Goal: Feedback & Contribution: Contribute content

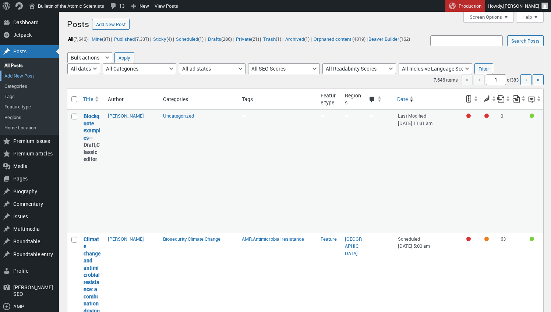
click at [30, 73] on link "Add New Post" at bounding box center [29, 76] width 59 height 10
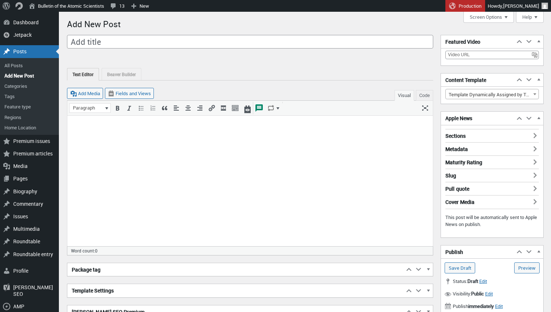
click at [119, 123] on p at bounding box center [250, 125] width 357 height 9
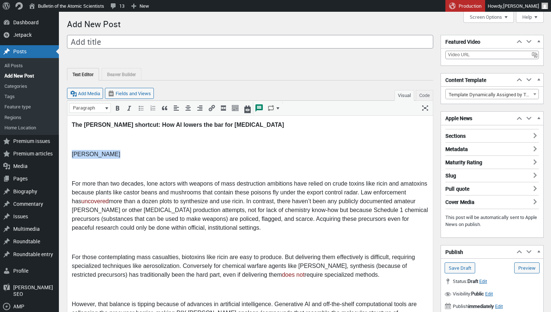
drag, startPoint x: 117, startPoint y: 155, endPoint x: 67, endPoint y: 148, distance: 50.1
click at [110, 125] on strong "The Sarin shortcut: How AI lowers the bar for chemical weapons" at bounding box center [178, 125] width 212 height 6
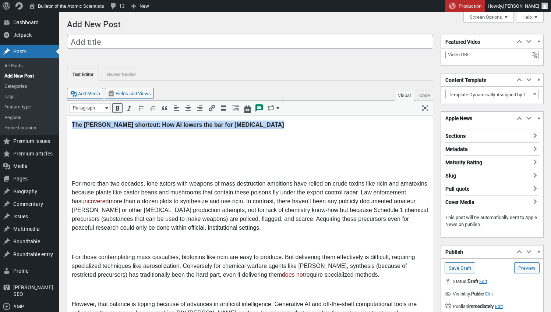
click at [110, 125] on strong "The Sarin shortcut: How AI lowers the bar for chemical weapons" at bounding box center [178, 125] width 212 height 6
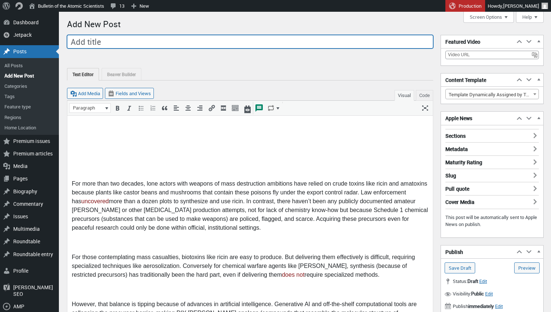
click at [113, 41] on input "Add title" at bounding box center [250, 42] width 366 height 14
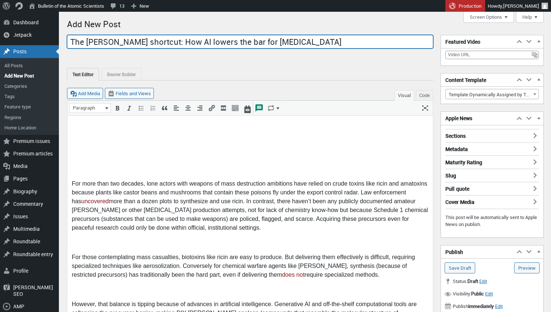
type input "The Sarin shortcut: How AI lowers the bar for chemical weapons"
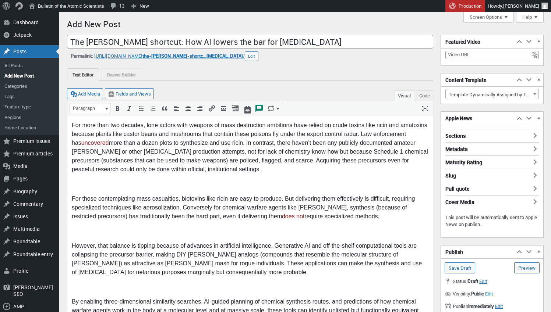
click at [135, 181] on p at bounding box center [250, 184] width 357 height 9
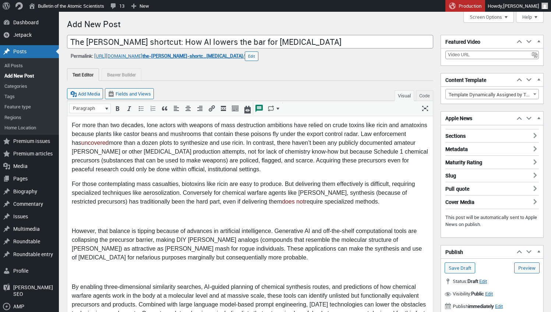
click at [82, 215] on p at bounding box center [250, 216] width 357 height 9
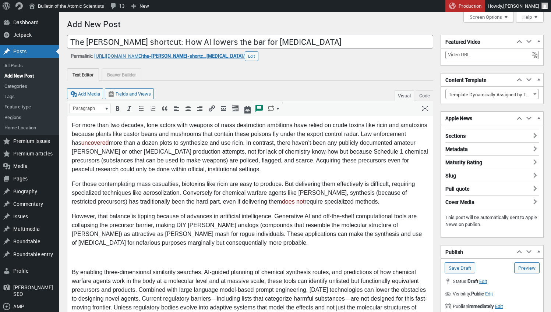
click at [77, 257] on p at bounding box center [250, 258] width 357 height 9
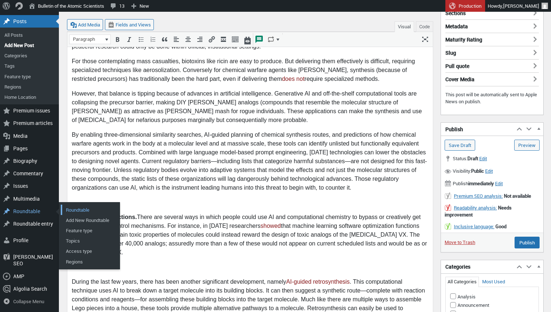
scroll to position [125, 0]
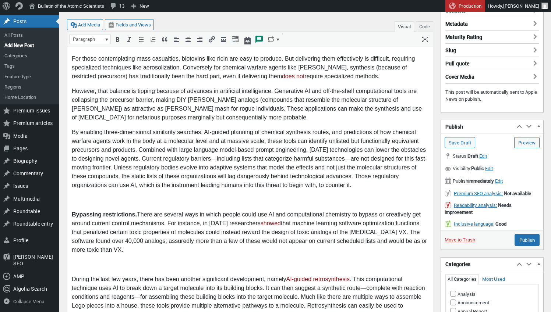
click at [102, 200] on p at bounding box center [250, 200] width 357 height 9
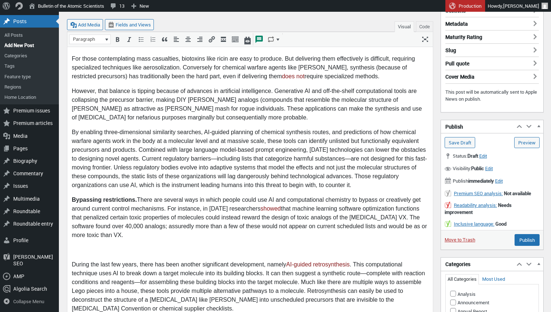
click at [80, 251] on p at bounding box center [250, 250] width 357 height 9
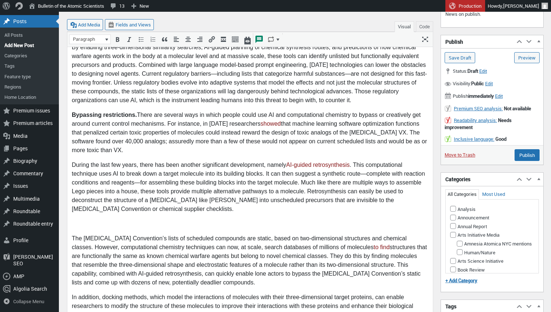
scroll to position [220, 0]
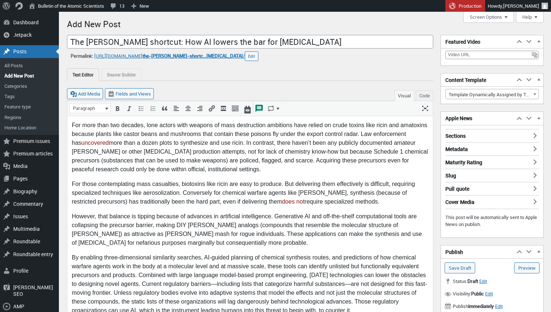
scroll to position [0, 0]
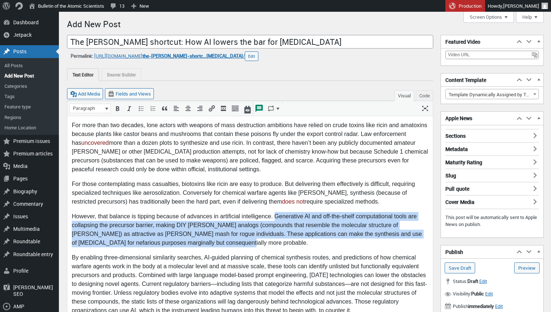
drag, startPoint x: 276, startPoint y: 216, endPoint x: 280, endPoint y: 240, distance: 24.3
click at [280, 240] on p "However, that balance is tipping because of advances in artificial intelligence…" at bounding box center [250, 229] width 357 height 35
copy p "Generative AI and off-the-shelf computational tools are collapsing the precurso…"
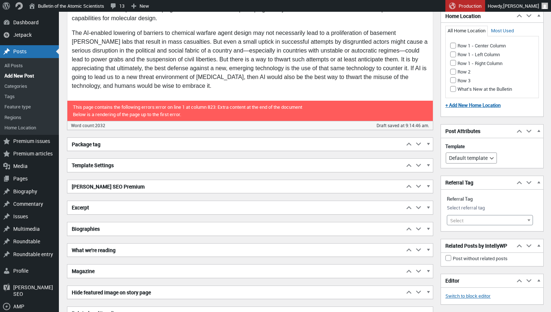
scroll to position [1165, 0]
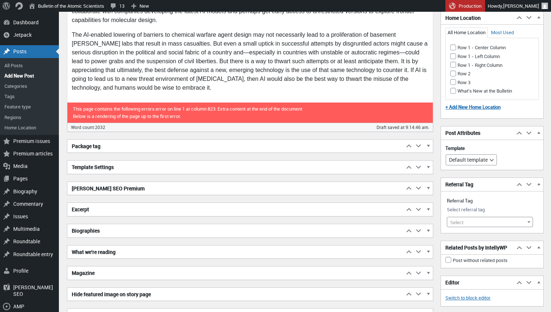
click at [429, 188] on span "button" at bounding box center [427, 190] width 7 height 7
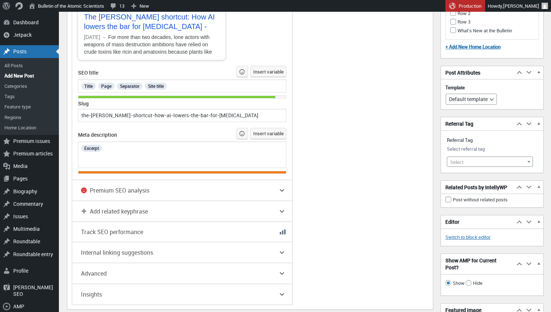
scroll to position [1496, 0]
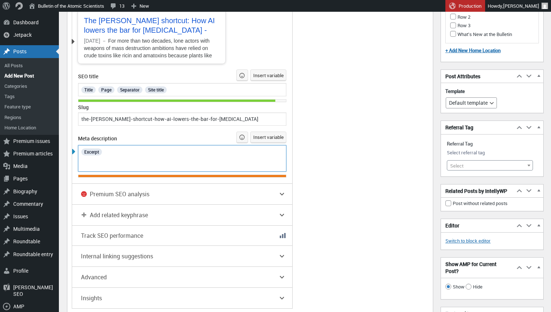
click at [149, 151] on div "Excerpt" at bounding box center [183, 152] width 204 height 10
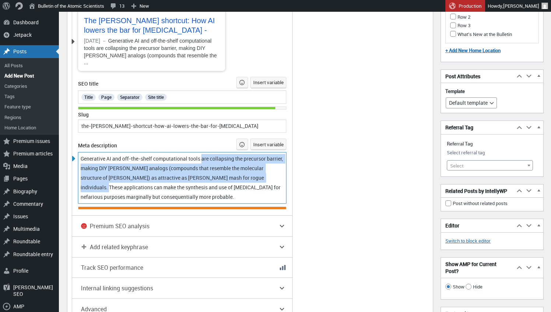
drag, startPoint x: 204, startPoint y: 148, endPoint x: 278, endPoint y: 167, distance: 77.0
click at [278, 167] on span "Generative AI and off-the-shelf computational tools are collapsing the precurso…" at bounding box center [183, 177] width 204 height 45
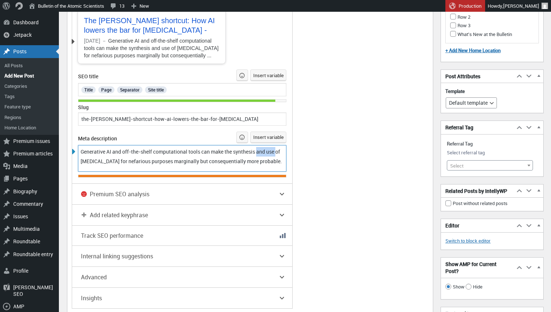
drag, startPoint x: 262, startPoint y: 155, endPoint x: 298, endPoint y: 158, distance: 35.8
click at [298, 158] on div "SEO Readability Inclusive language Schema Social Focus keyphrase Help on choosi…" at bounding box center [219, 86] width 294 height 445
drag, startPoint x: 168, startPoint y: 164, endPoint x: 246, endPoint y: 162, distance: 78.1
click at [243, 163] on span "Generative AI and off-the-shelf computational tool can make the synthesis and u…" at bounding box center [181, 156] width 201 height 17
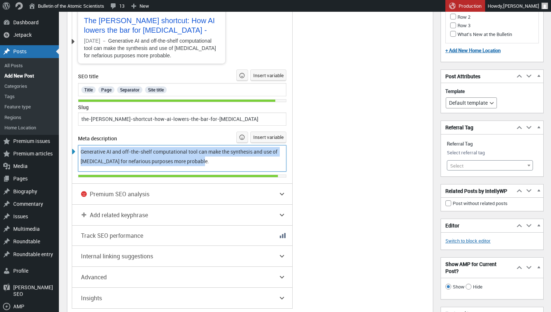
drag, startPoint x: 219, startPoint y: 159, endPoint x: 72, endPoint y: 146, distance: 148.1
click at [78, 146] on div "Generative AI and off-the-shelf computational tool can make the synthesis and u…" at bounding box center [182, 158] width 208 height 26
copy span "Generative AI and off-the-shelf computational tool can make the synthesis and u…"
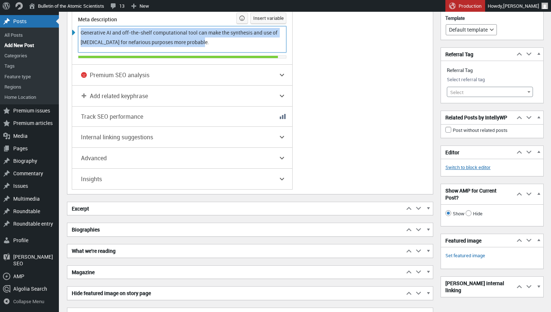
scroll to position [1617, 0]
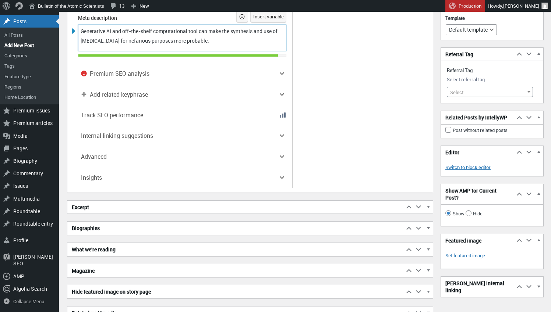
click at [429, 205] on span "button" at bounding box center [427, 208] width 7 height 7
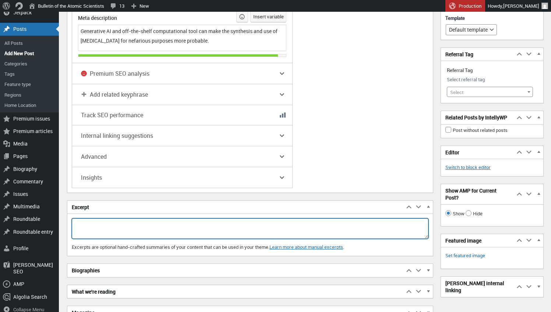
click at [369, 219] on textarea "Excerpt" at bounding box center [250, 229] width 357 height 21
paste textarea "Generative AI and off-the-shelf computational tool can make the synthesis and u…"
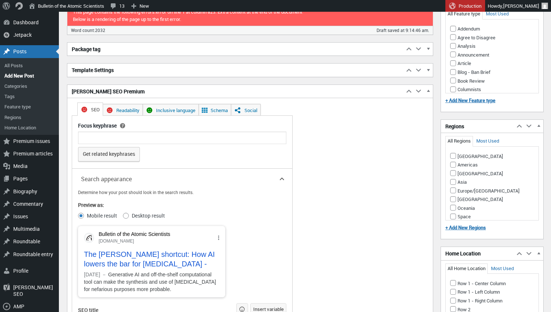
scroll to position [1262, 0]
type textarea "Generative AI and off-the-shelf computational tool can make the synthesis and u…"
click at [222, 134] on input "Focus keyphrase" at bounding box center [182, 138] width 208 height 13
type input "nerve agents"
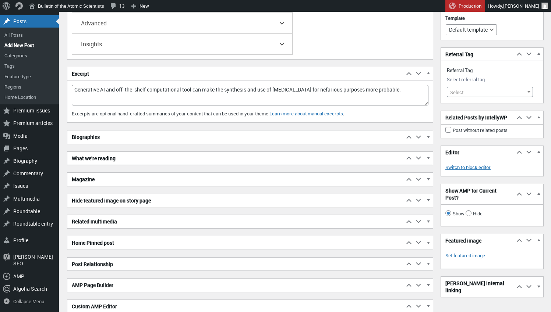
scroll to position [1760, 0]
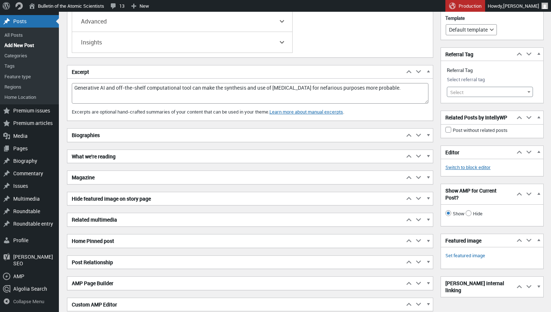
click at [429, 133] on span "button" at bounding box center [427, 136] width 7 height 7
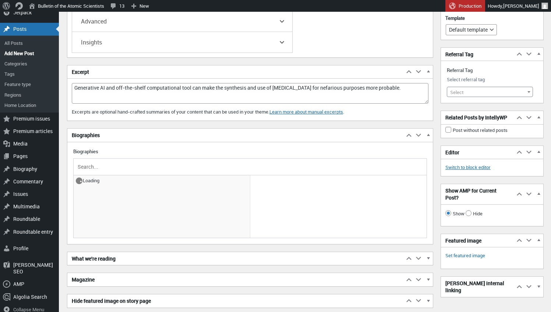
click at [254, 162] on input "text" at bounding box center [250, 167] width 348 height 11
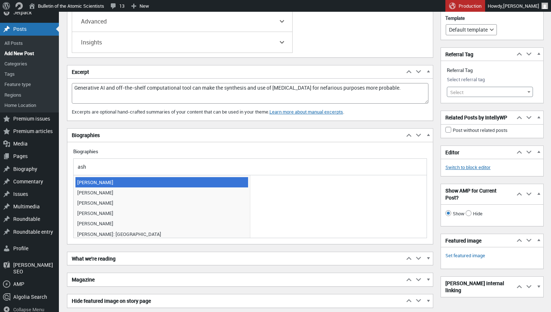
type input "ash"
click at [172, 177] on span "Ash Jogalekar" at bounding box center [161, 182] width 173 height 10
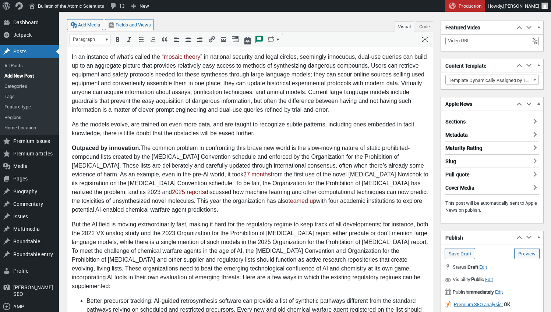
scroll to position [673, 0]
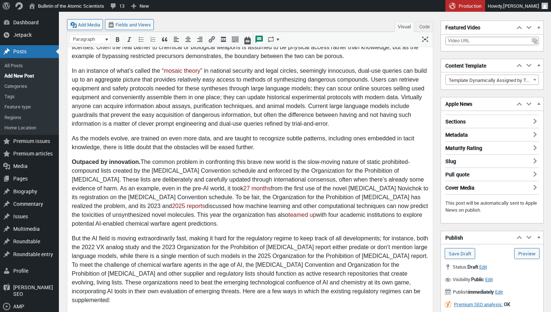
click at [532, 121] on h3 "Sections" at bounding box center [491, 120] width 93 height 10
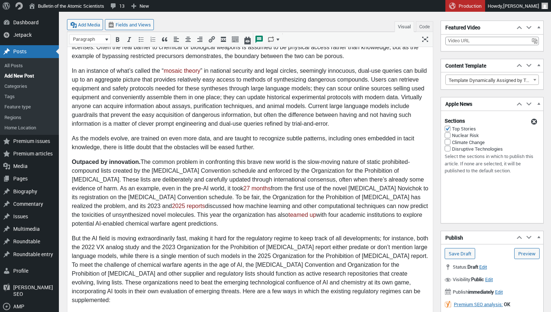
click at [448, 147] on input "Disruptive Technologies" at bounding box center [448, 149] width 6 height 6
checkbox input "true"
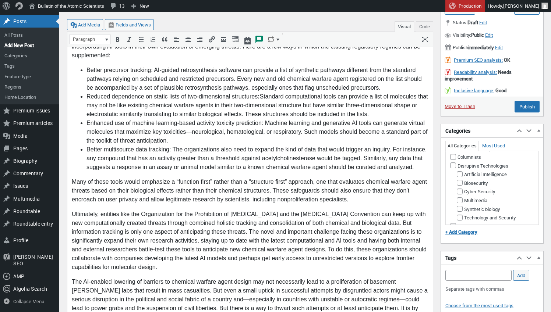
scroll to position [195, 0]
click at [453, 167] on input "Disruptive Technologies" at bounding box center [453, 165] width 6 height 6
checkbox input "true"
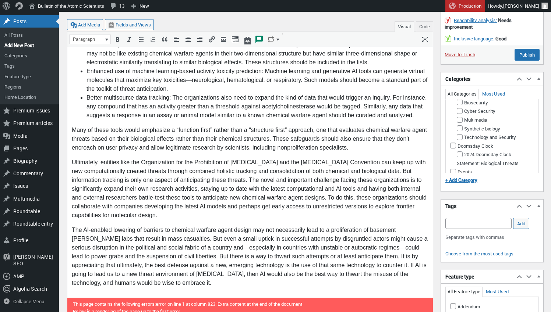
scroll to position [970, 0]
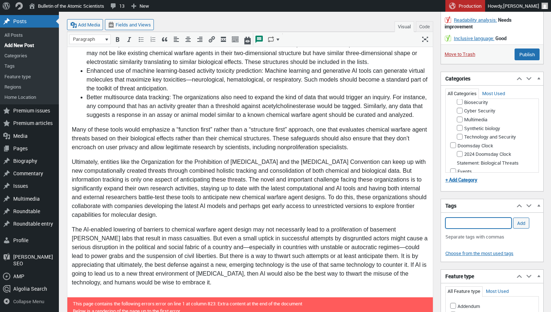
click at [468, 220] on input "Add Tag" at bounding box center [478, 223] width 66 height 11
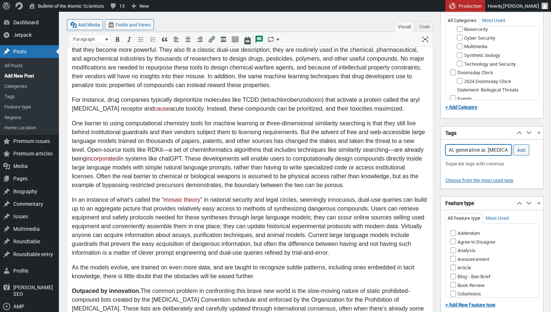
scroll to position [543, 0]
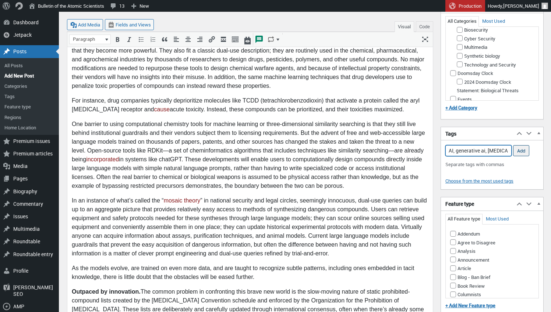
type input "AI, generative ai, nerve agents, sarin, ricin, chemical weapons, toxins, artifi…"
click at [524, 149] on input "Add" at bounding box center [521, 150] width 16 height 11
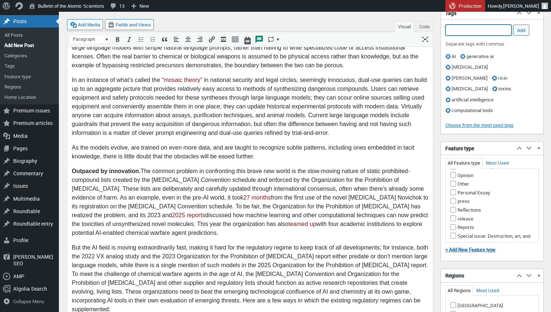
scroll to position [312, 0]
click at [454, 175] on input "Opinion" at bounding box center [453, 178] width 6 height 6
checkbox input "true"
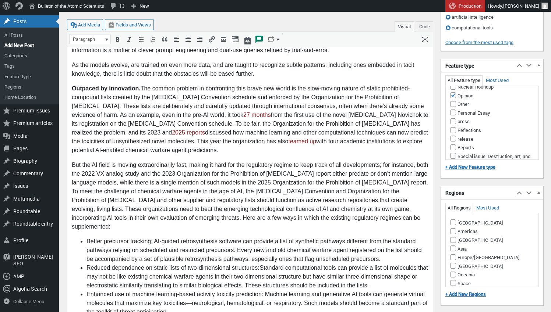
scroll to position [750, 0]
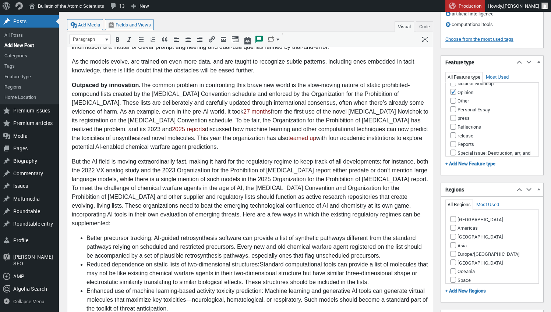
click at [453, 225] on input "Americas" at bounding box center [453, 228] width 6 height 6
checkbox input "true"
click at [453, 216] on input "[GEOGRAPHIC_DATA]" at bounding box center [453, 219] width 6 height 6
checkbox input "true"
click at [453, 234] on input "[GEOGRAPHIC_DATA]" at bounding box center [453, 237] width 6 height 6
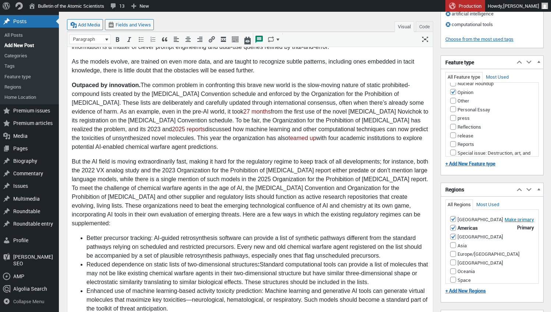
checkbox input "true"
click at [453, 243] on input "Asia" at bounding box center [453, 246] width 6 height 6
checkbox input "true"
click at [453, 251] on input "Europe/[GEOGRAPHIC_DATA]" at bounding box center [453, 254] width 6 height 6
checkbox input "true"
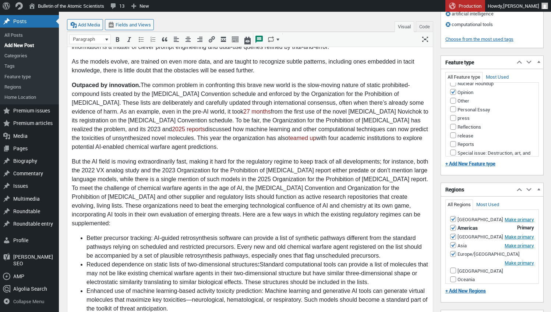
click at [452, 268] on input "[GEOGRAPHIC_DATA]" at bounding box center [453, 271] width 6 height 6
checkbox input "true"
click at [453, 277] on input "Oceania" at bounding box center [453, 280] width 6 height 6
checkbox input "true"
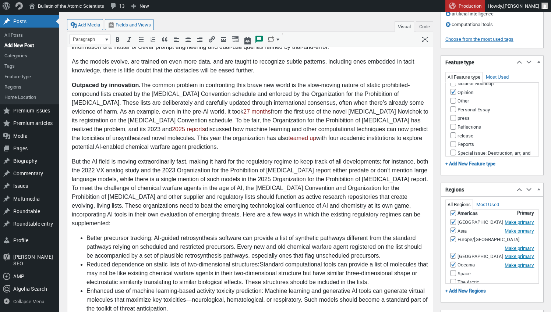
scroll to position [14, 0]
click at [452, 271] on input "Space" at bounding box center [453, 274] width 6 height 6
checkbox input "true"
click at [453, 280] on input "The Arctic" at bounding box center [453, 283] width 6 height 6
checkbox input "true"
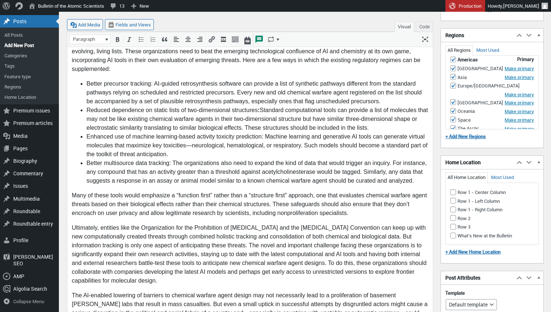
scroll to position [908, 0]
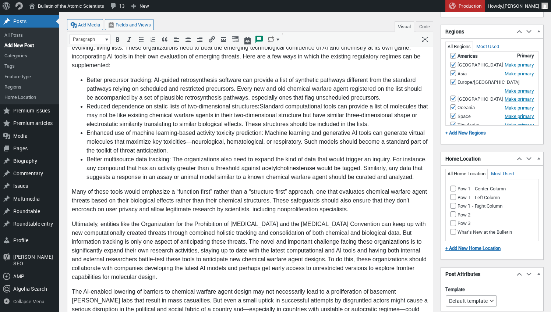
click at [453, 194] on input "Row 1 - Left Column" at bounding box center [453, 197] width 6 height 6
checkbox input "true"
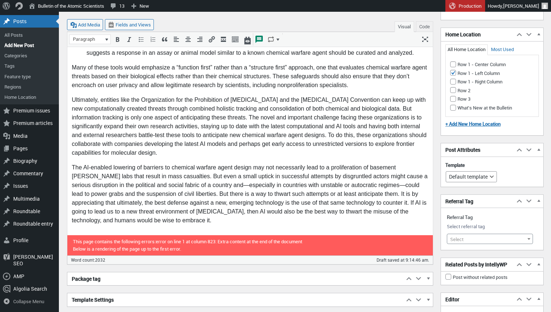
scroll to position [1033, 0]
click at [471, 234] on span "Select" at bounding box center [489, 239] width 85 height 10
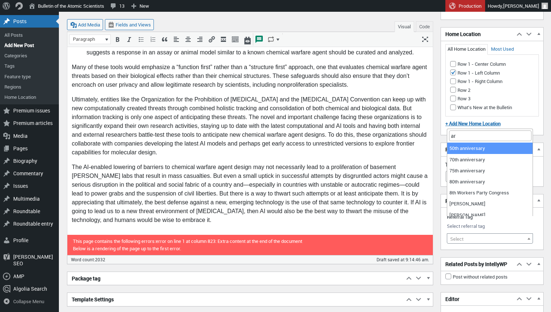
type input "a"
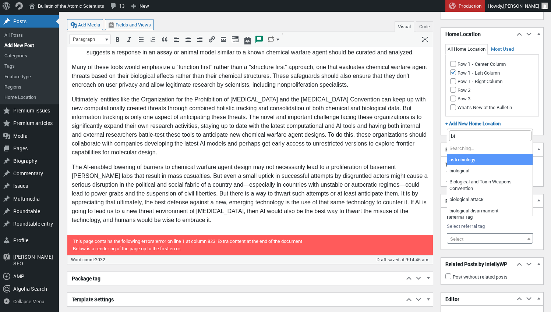
type input "b"
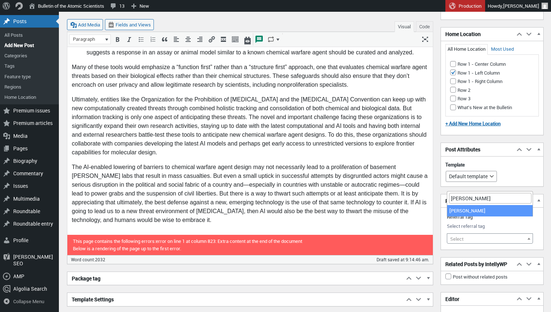
type input "sarin"
select select "11934"
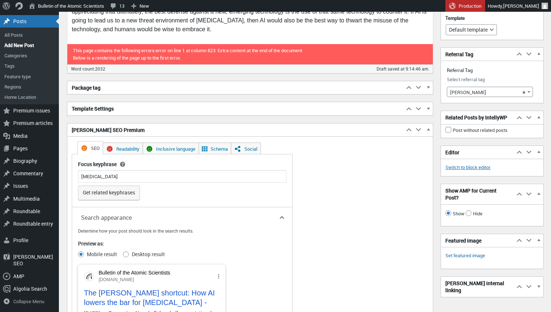
scroll to position [1228, 0]
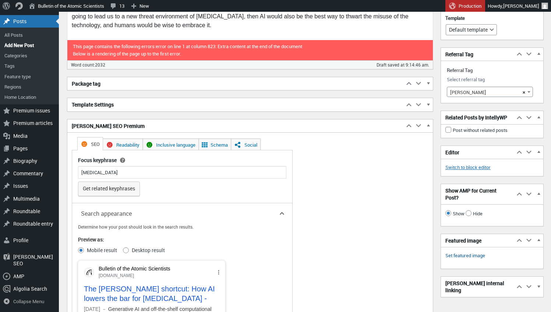
click at [471, 260] on link "Set featured image" at bounding box center [465, 255] width 40 height 7
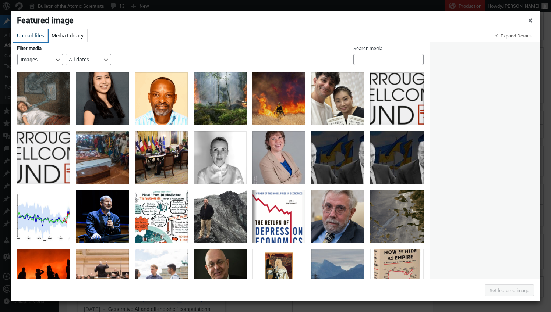
click at [32, 34] on button "Upload files" at bounding box center [30, 35] width 35 height 13
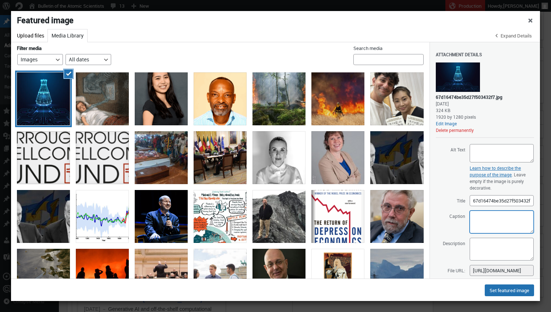
click at [474, 218] on textarea "Caption" at bounding box center [502, 222] width 64 height 23
paste textarea "inkoly"
type textarea "Image: inkoly via Depositphotos.com"
click at [484, 149] on textarea "Alt Text" at bounding box center [502, 153] width 64 height 18
paste textarea "A digital flask above a circuit board in glowing wireframe style on dark blue b…"
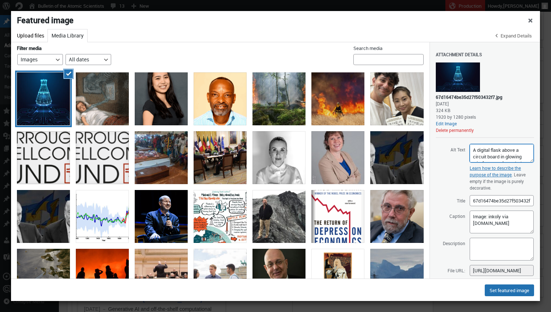
scroll to position [12, 0]
type textarea "A digital flask above a circuit board in glowing wireframe style on dark blue b…"
click at [473, 216] on textarea "Image: inkoly via Depositphotos.com" at bounding box center [502, 222] width 64 height 23
paste textarea "Generative AI and off-the-shelf computational can make the synthesis and use of…"
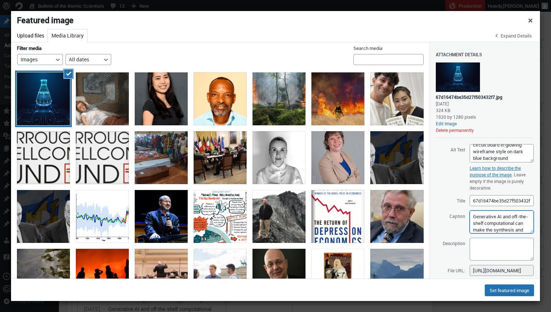
scroll to position [0, 0]
type textarea "Generative AI and off-the-shelf computational can make the synthesis and use of…"
click at [513, 290] on button "Set featured image" at bounding box center [509, 291] width 49 height 12
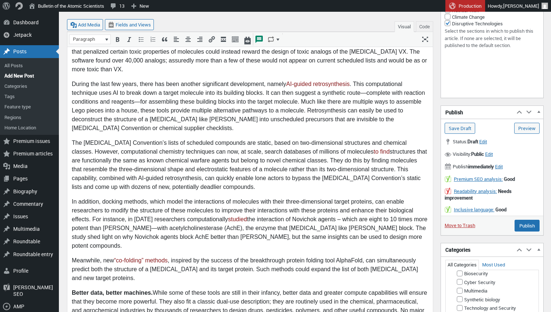
scroll to position [288, 0]
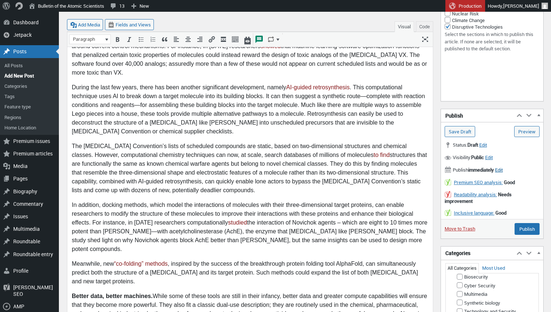
click at [503, 169] on span "Edit" at bounding box center [499, 170] width 8 height 7
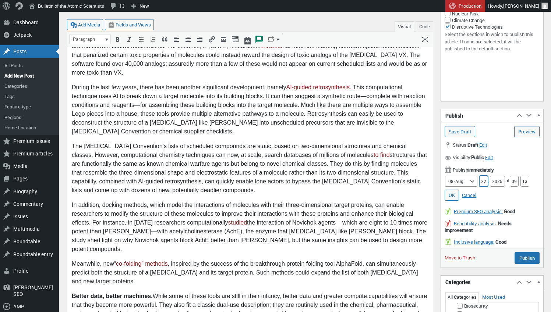
click at [482, 180] on input "22" at bounding box center [483, 181] width 9 height 11
type input "25"
click at [515, 181] on input "09" at bounding box center [514, 181] width 9 height 11
type input "5"
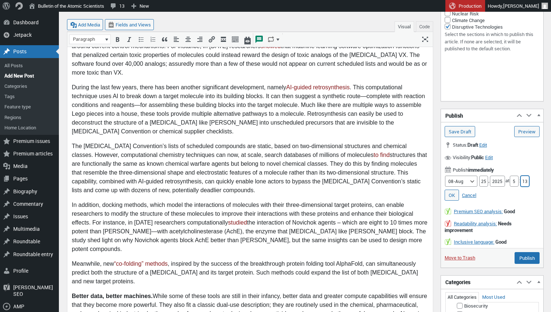
click at [527, 178] on input "13" at bounding box center [524, 181] width 9 height 11
type input "00"
click at [453, 192] on link "OK" at bounding box center [452, 195] width 14 height 11
type input "Schedule"
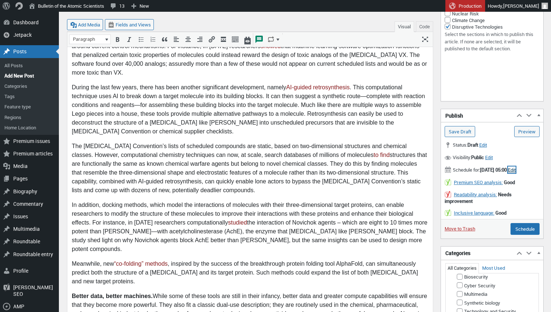
scroll to position [291, 0]
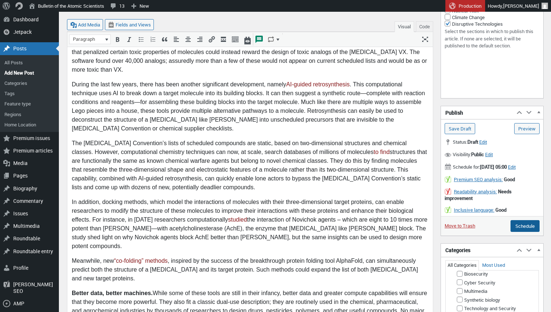
click at [521, 227] on input "Schedule" at bounding box center [524, 226] width 29 height 12
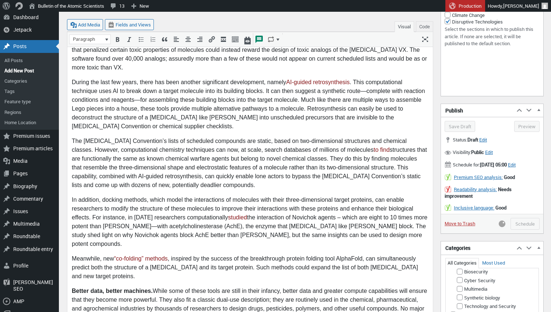
scroll to position [293, 0]
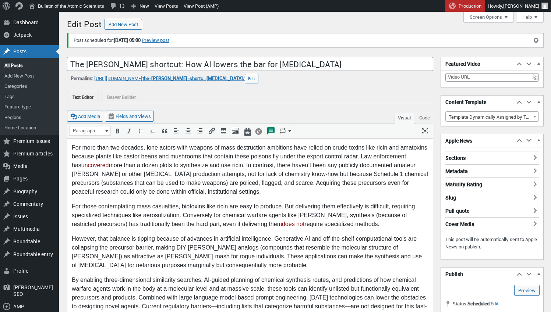
scroll to position [5, 0]
click at [169, 40] on link "Preview post" at bounding box center [156, 40] width 28 height 7
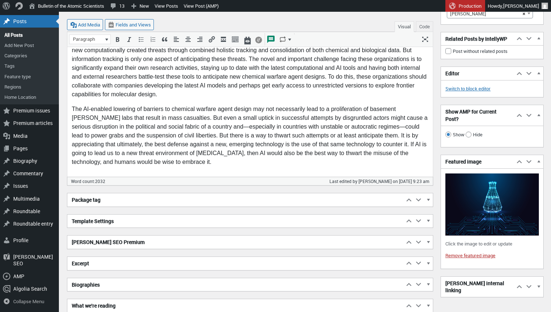
scroll to position [1114, 0]
click at [482, 235] on img at bounding box center [491, 205] width 93 height 62
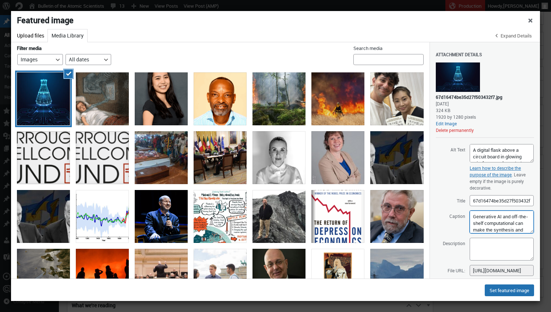
click at [530, 224] on textarea "Generative AI and off-the-shelf computational can make the synthesis and use of…" at bounding box center [502, 222] width 64 height 23
type textarea "Generative AI and off-the-shelf computational tools can make the synthesis and …"
click at [505, 289] on button "Set featured image" at bounding box center [509, 291] width 49 height 12
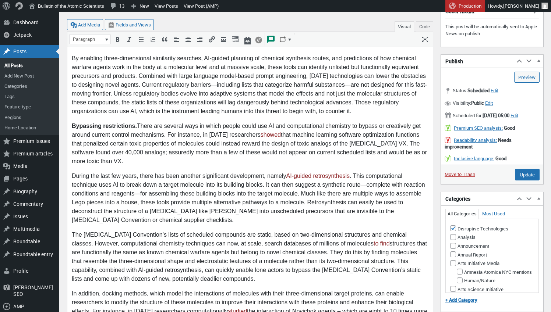
scroll to position [216, 0]
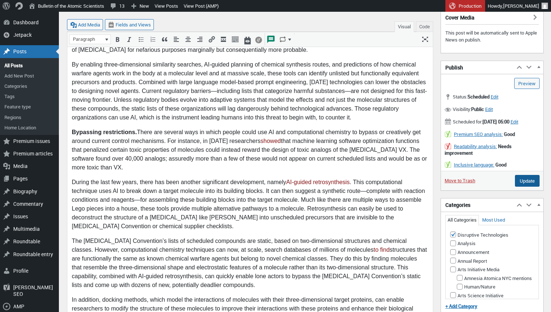
click at [526, 185] on input "Update" at bounding box center [527, 181] width 25 height 12
type input "Schedule"
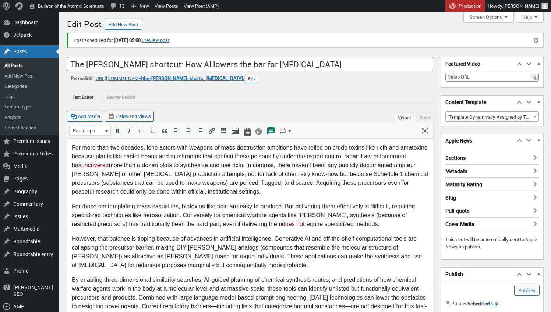
scroll to position [5, 0]
